Goal: Information Seeking & Learning: Learn about a topic

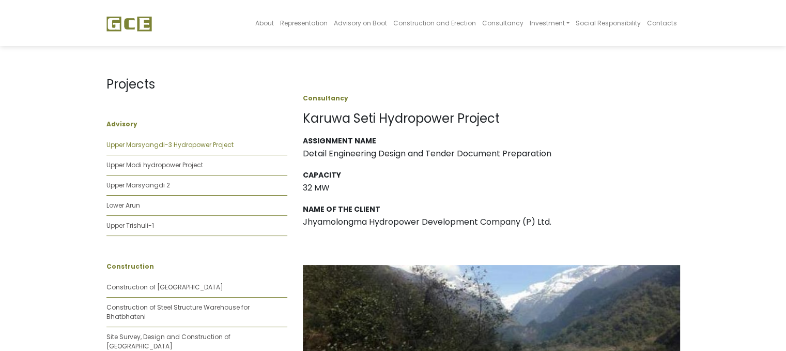
click at [130, 143] on link "Upper Marsyangdi-3 Hydropower Project" at bounding box center [170, 144] width 127 height 9
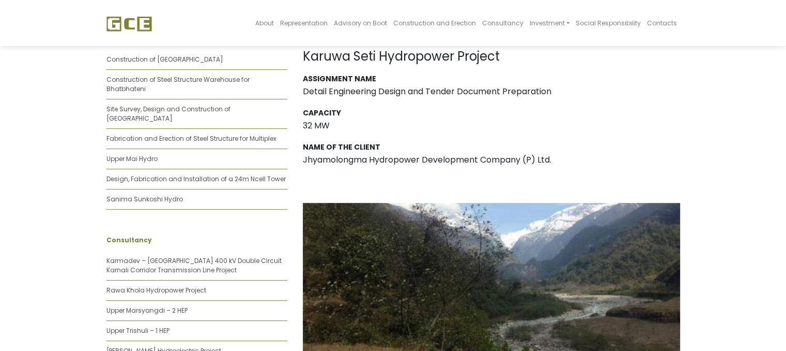
scroll to position [269, 0]
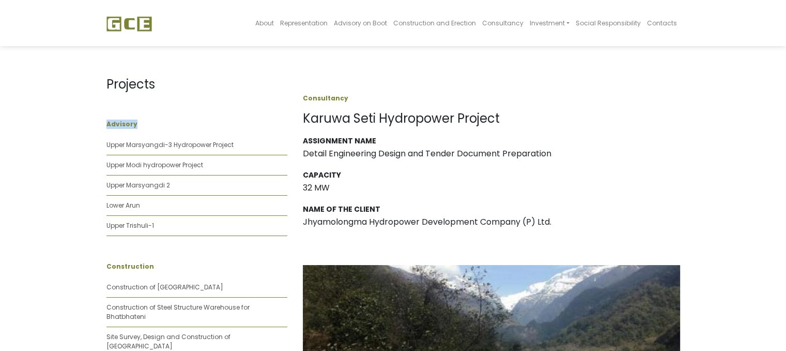
drag, startPoint x: 0, startPoint y: 0, endPoint x: 245, endPoint y: 45, distance: 249.3
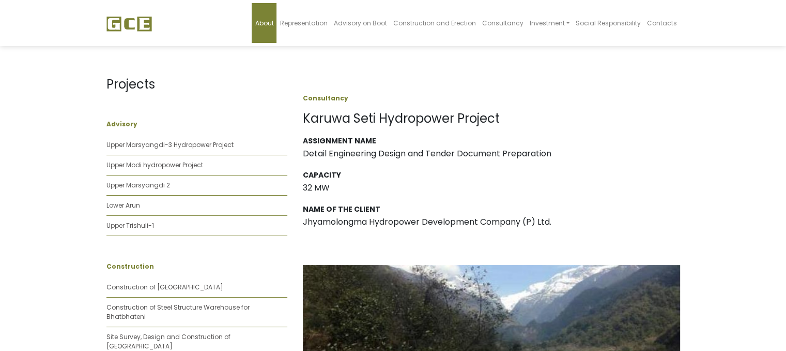
click at [274, 25] on span "About" at bounding box center [264, 23] width 19 height 9
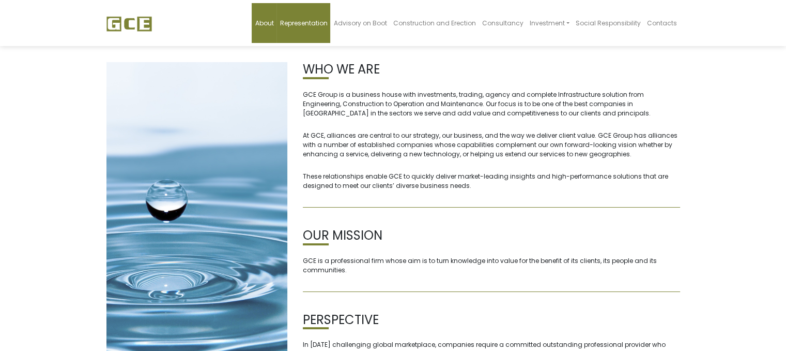
click at [313, 17] on link "Representation" at bounding box center [304, 23] width 54 height 40
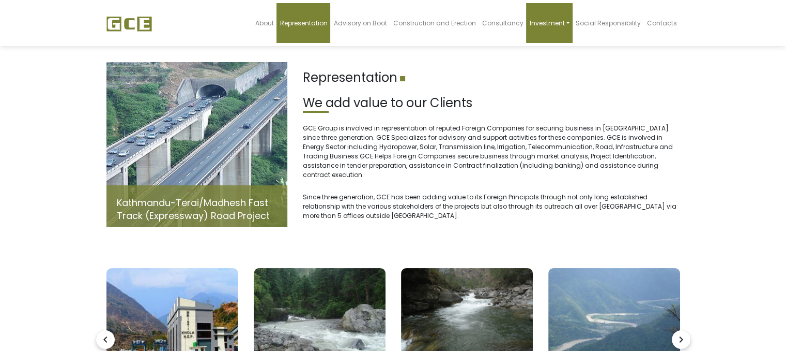
click at [545, 22] on span "Investment" at bounding box center [546, 23] width 35 height 9
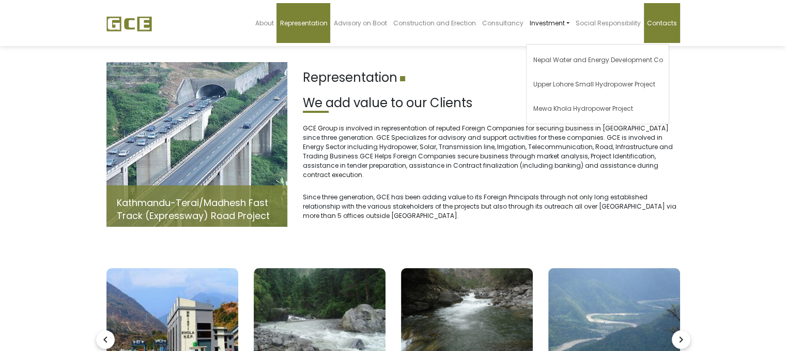
click at [667, 21] on span "Contacts" at bounding box center [662, 23] width 30 height 9
